Goal: Task Accomplishment & Management: Use online tool/utility

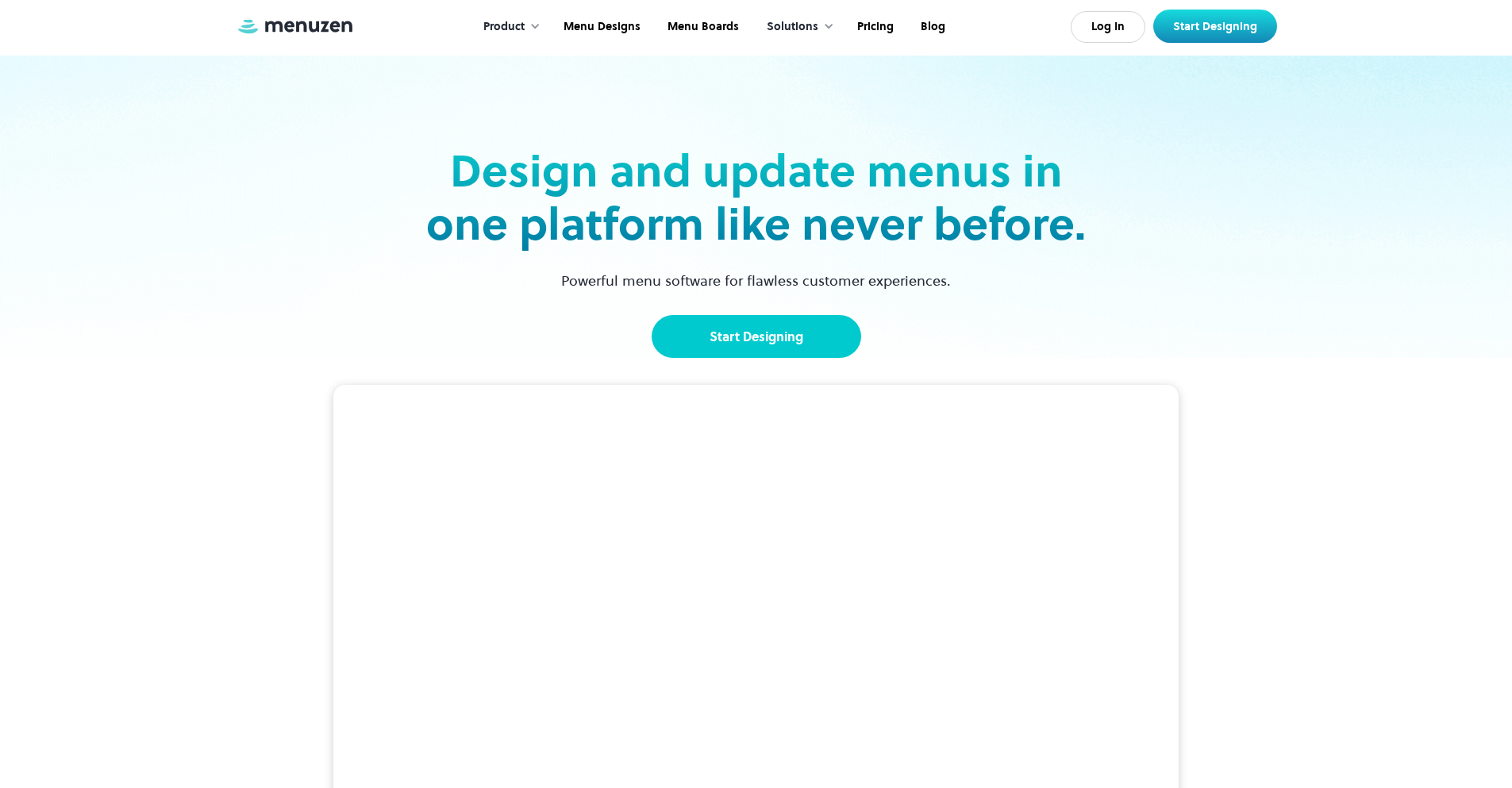
click at [743, 326] on link "Start Designing" at bounding box center [756, 337] width 209 height 43
click at [768, 321] on link "Start Designing" at bounding box center [756, 337] width 209 height 43
